Goal: Browse casually: Explore the website without a specific task or goal

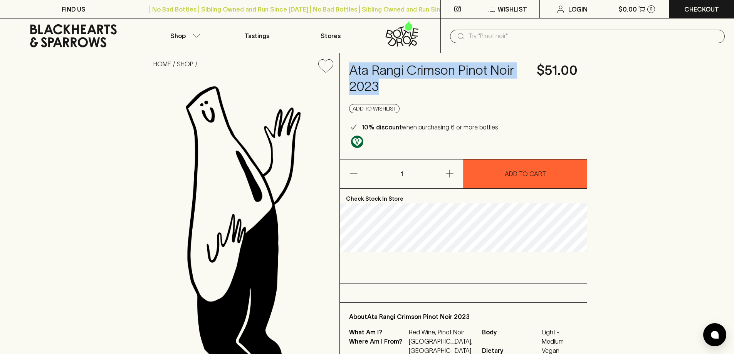
drag, startPoint x: 350, startPoint y: 73, endPoint x: 383, endPoint y: 88, distance: 36.4
click at [383, 88] on h4 "Ata Rangi Crimson Pinot Noir 2023" at bounding box center [438, 78] width 178 height 32
copy h4 "Ata Rangi Crimson Pinot Noir 2023"
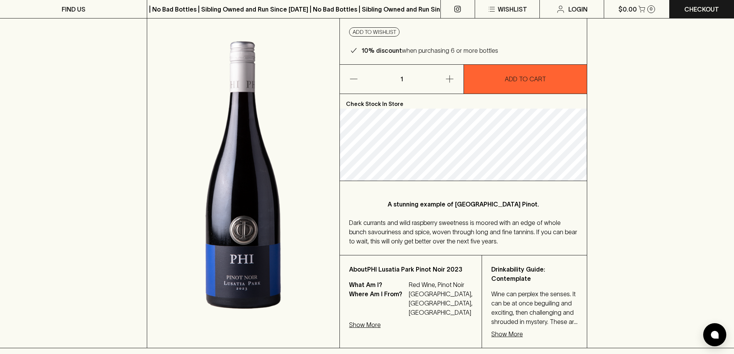
scroll to position [77, 0]
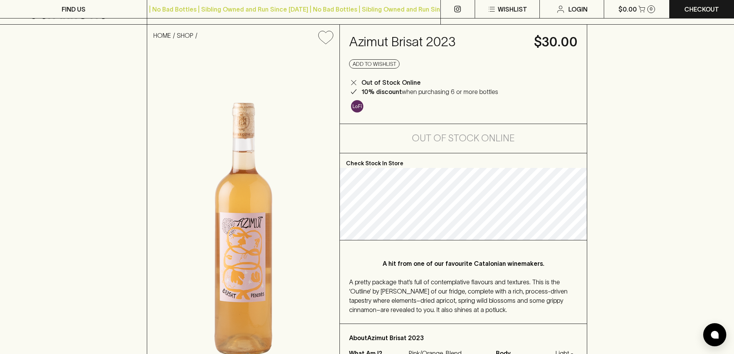
scroll to position [77, 0]
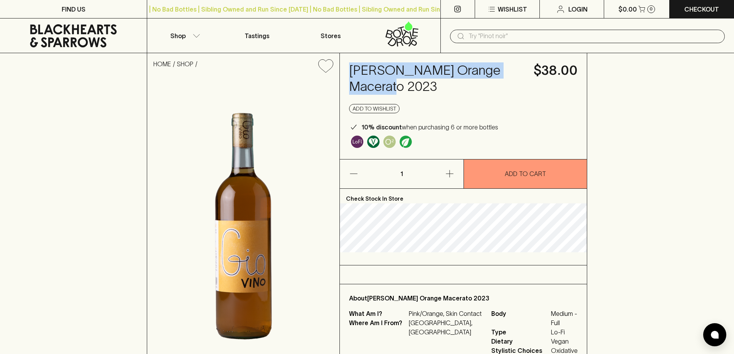
drag, startPoint x: 351, startPoint y: 74, endPoint x: 379, endPoint y: 88, distance: 31.4
click at [379, 88] on h4 "[PERSON_NAME] Orange Macerato 2023" at bounding box center [436, 78] width 175 height 32
copy h4 "[PERSON_NAME] Orange Macerato 2023"
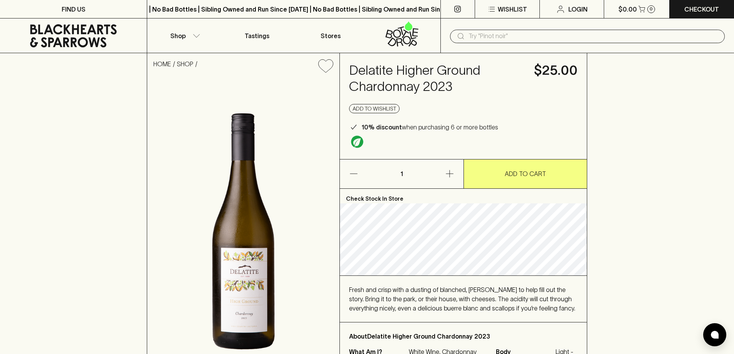
click at [682, 134] on div "HOME SHOP Delatite Higher Ground Chardonnay 2023 $25.00 Add to wishlist 10% dis…" at bounding box center [367, 219] width 734 height 332
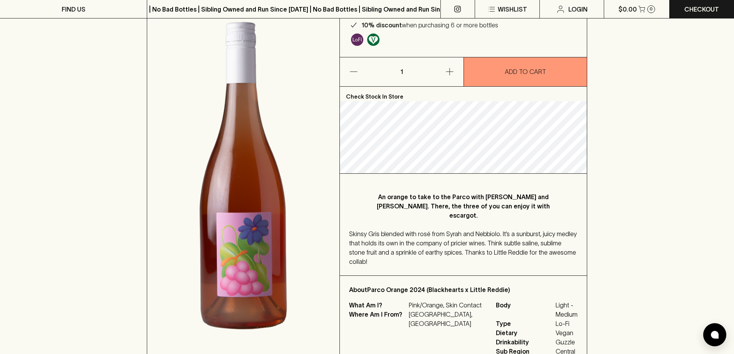
scroll to position [116, 0]
